Goal: Complete application form: Complete application form

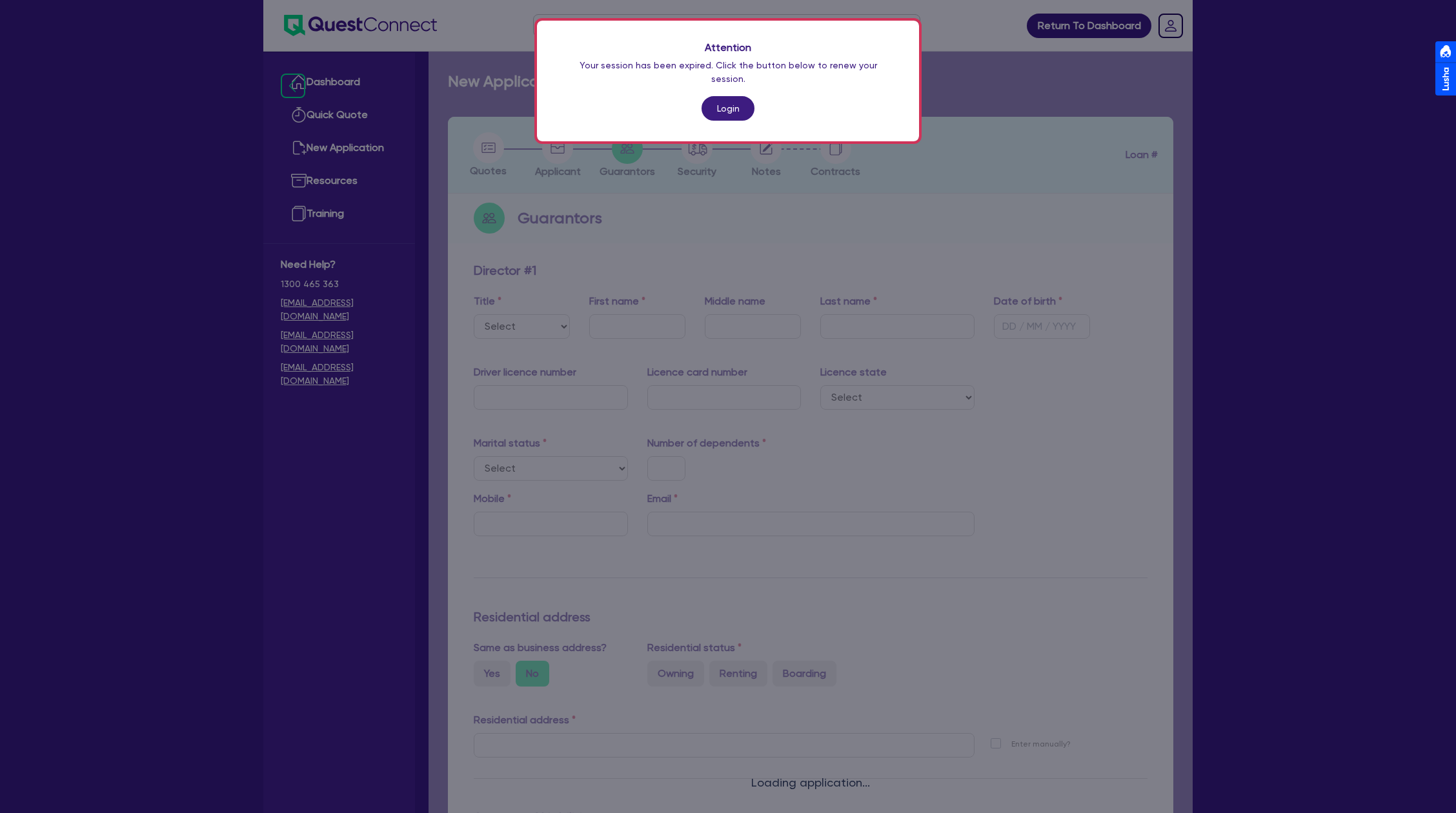
scroll to position [682, 0]
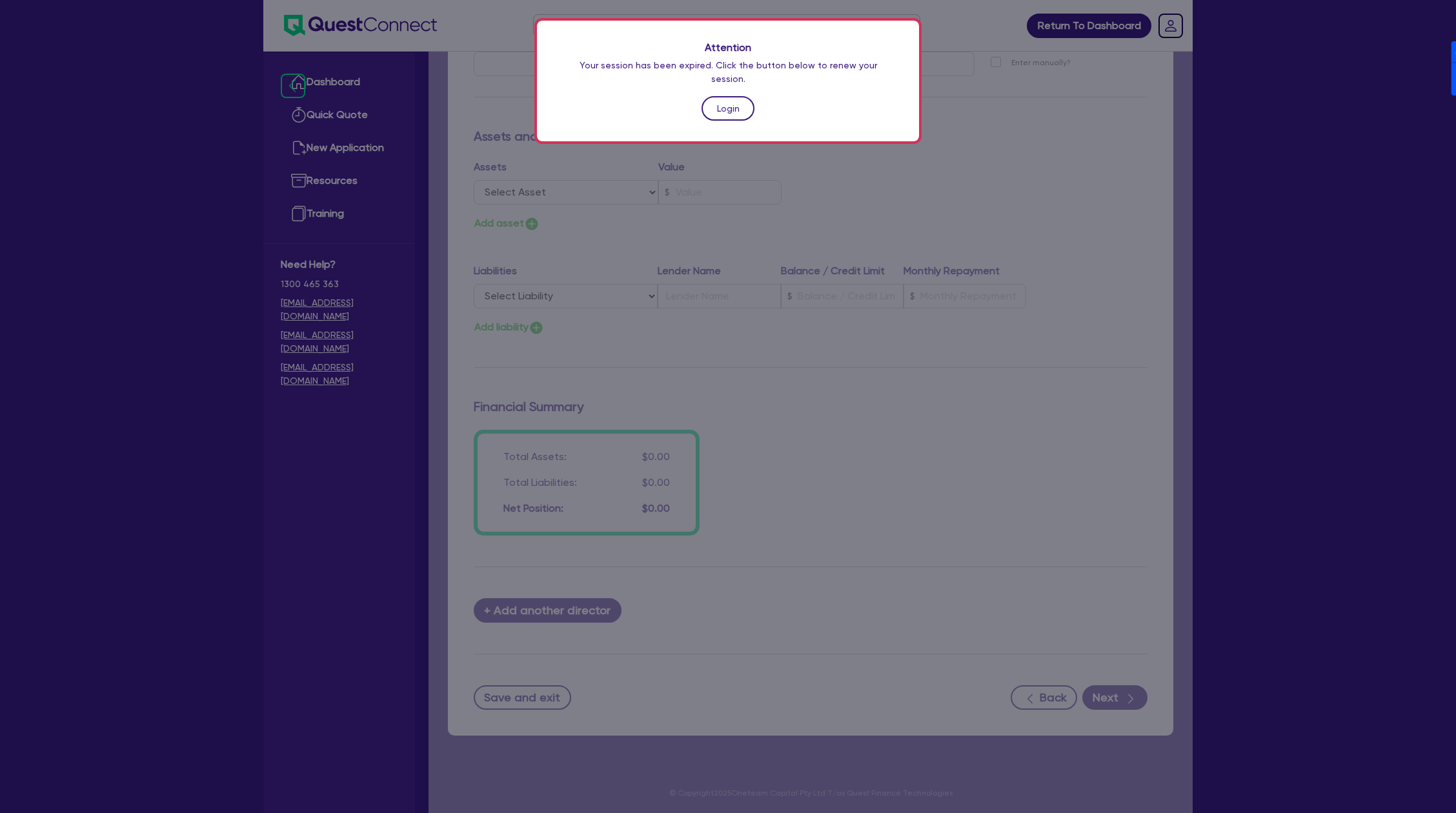
drag, startPoint x: 0, startPoint y: 0, endPoint x: 727, endPoint y: 89, distance: 732.4
drag, startPoint x: 727, startPoint y: 89, endPoint x: 703, endPoint y: 95, distance: 24.7
click at [703, 96] on link "Login" at bounding box center [728, 108] width 53 height 24
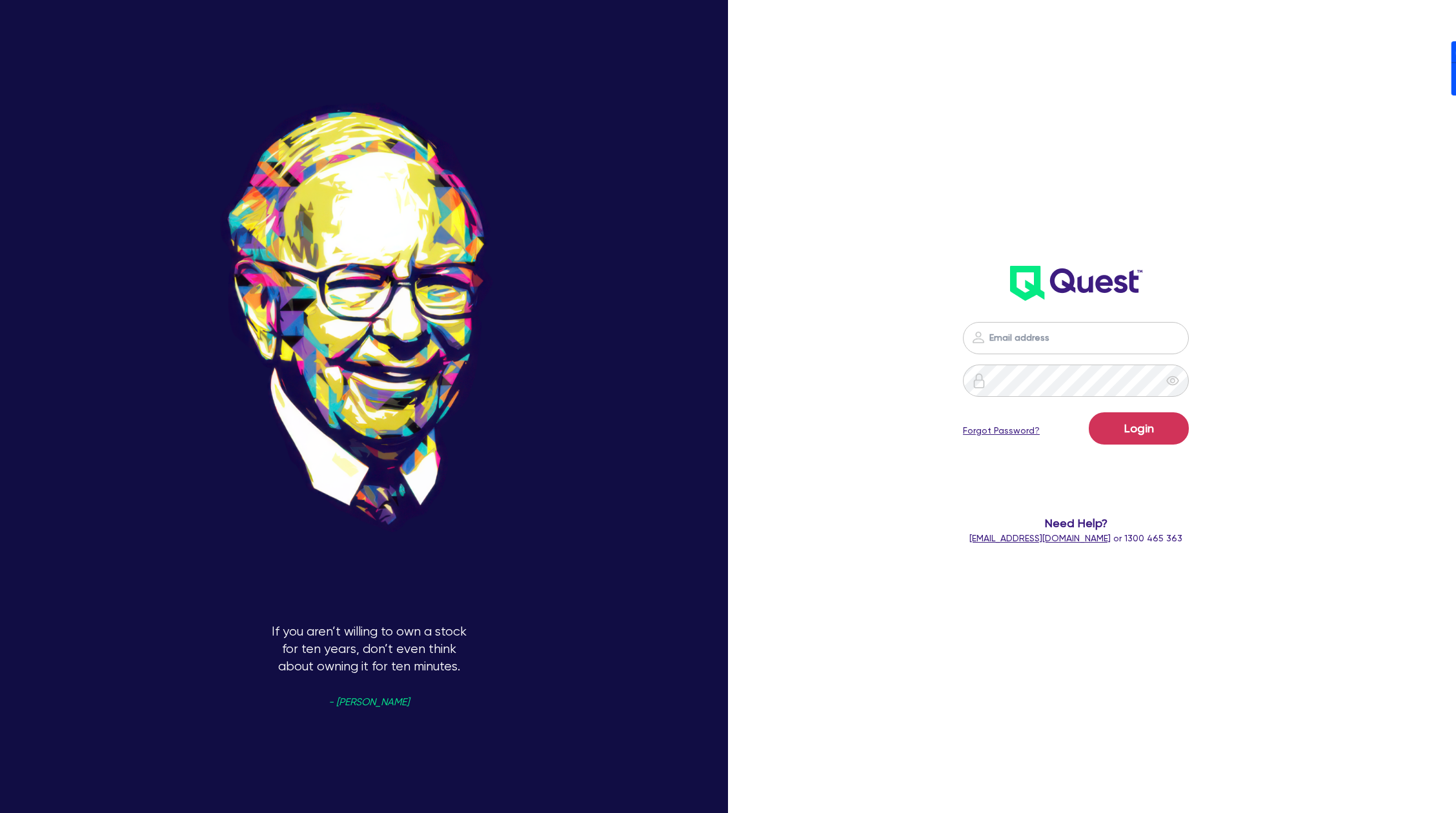
click at [1275, 333] on div at bounding box center [1076, 338] width 398 height 32
click at [1076, 357] on nordpass-icon at bounding box center [1076, 357] width 0 height 0
click at [0, 812] on nordpass-autofill-portal at bounding box center [0, 813] width 0 height 0
type input "[PERSON_NAME][EMAIL_ADDRESS][DOMAIN_NAME]"
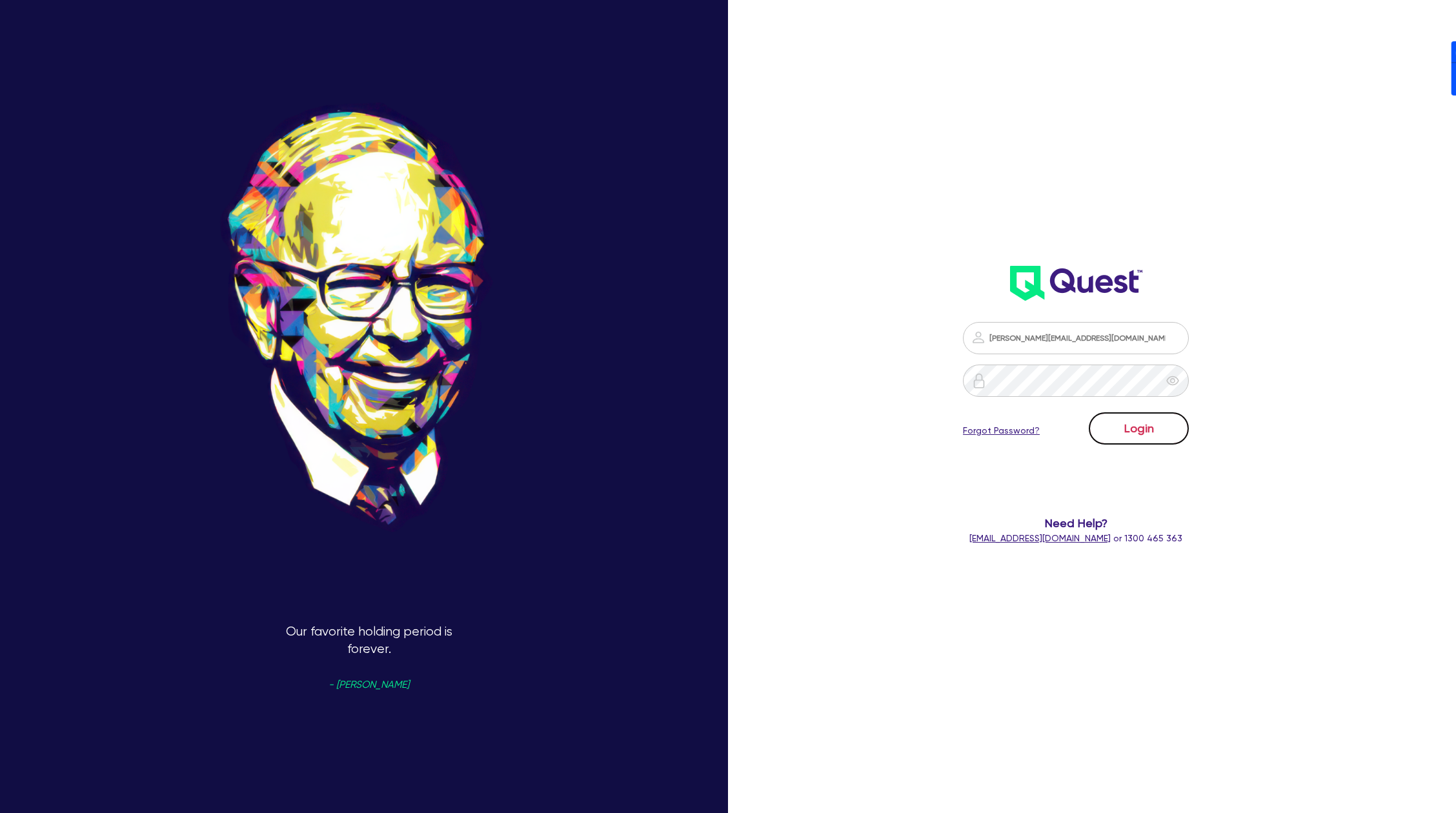
click at [1150, 430] on button "Login" at bounding box center [1139, 428] width 100 height 32
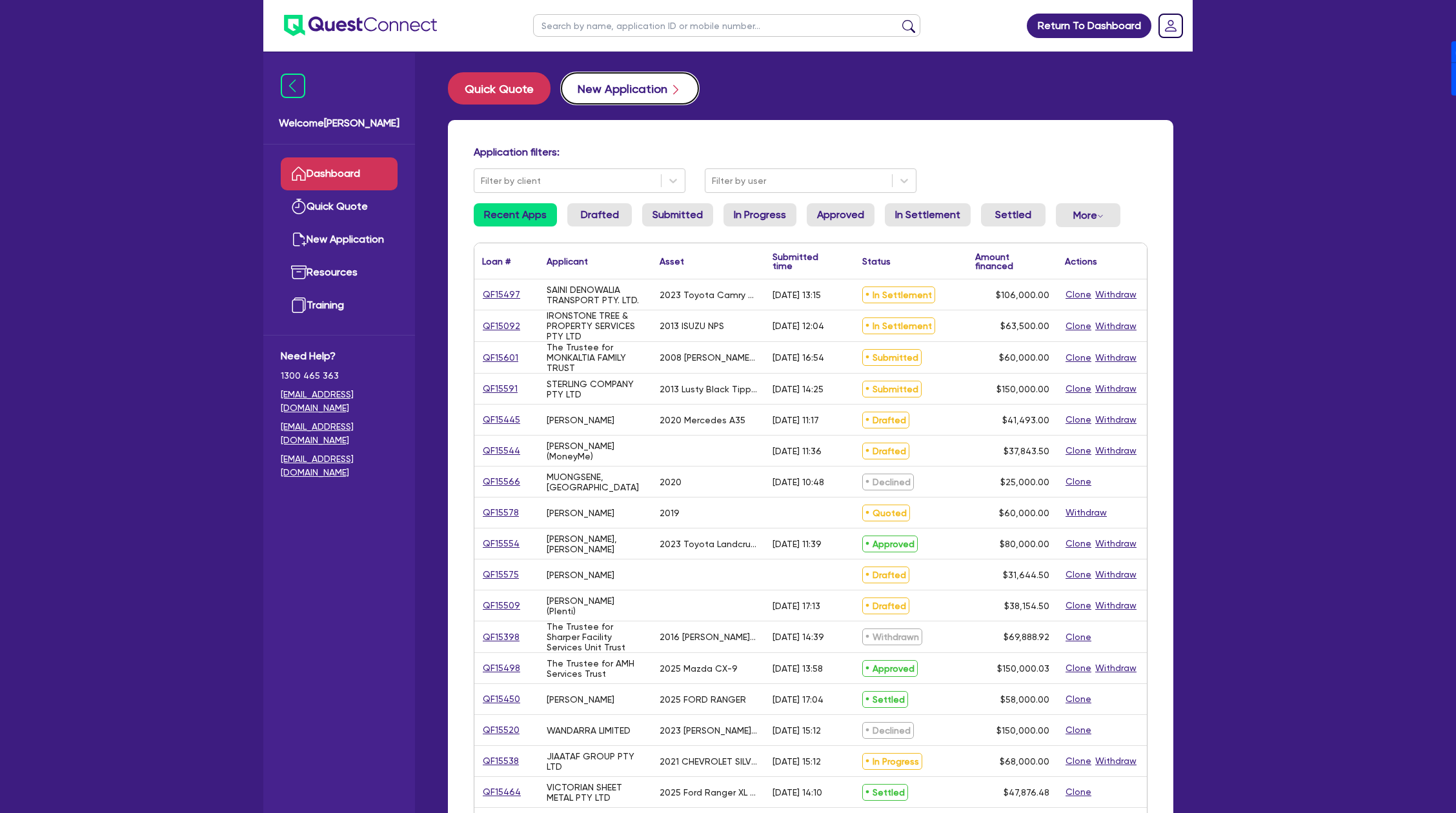
click at [647, 99] on button "New Application" at bounding box center [630, 88] width 138 height 32
select select "Other"
